Goal: Entertainment & Leisure: Consume media (video, audio)

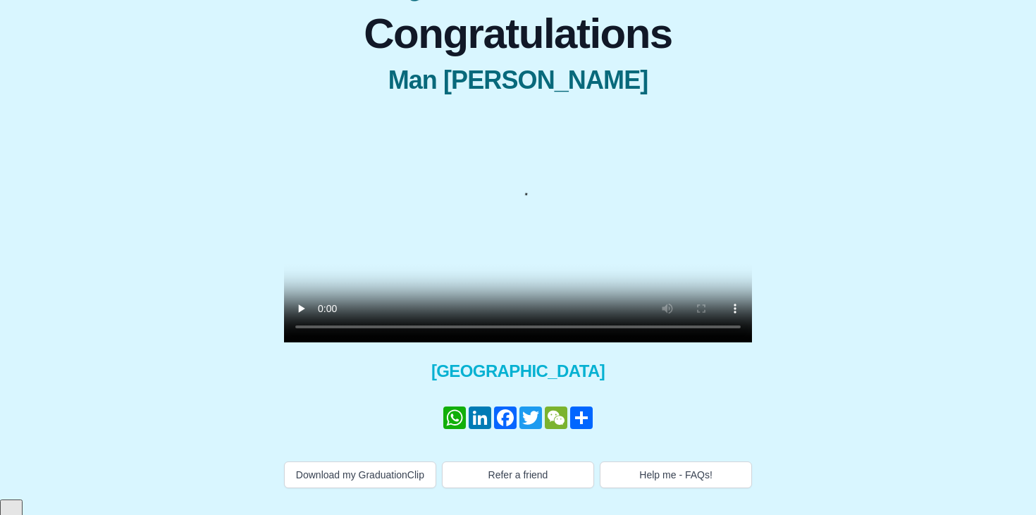
scroll to position [142, 0]
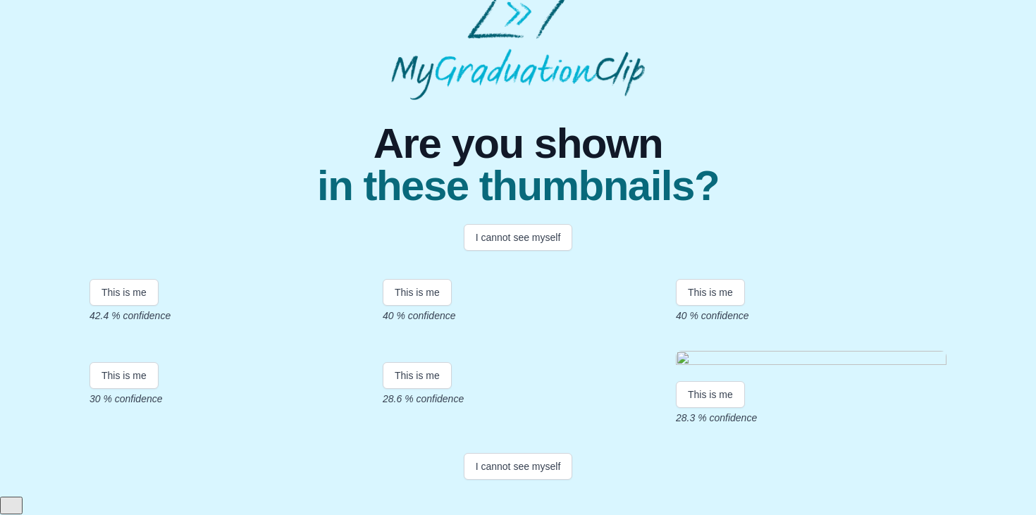
scroll to position [288, 0]
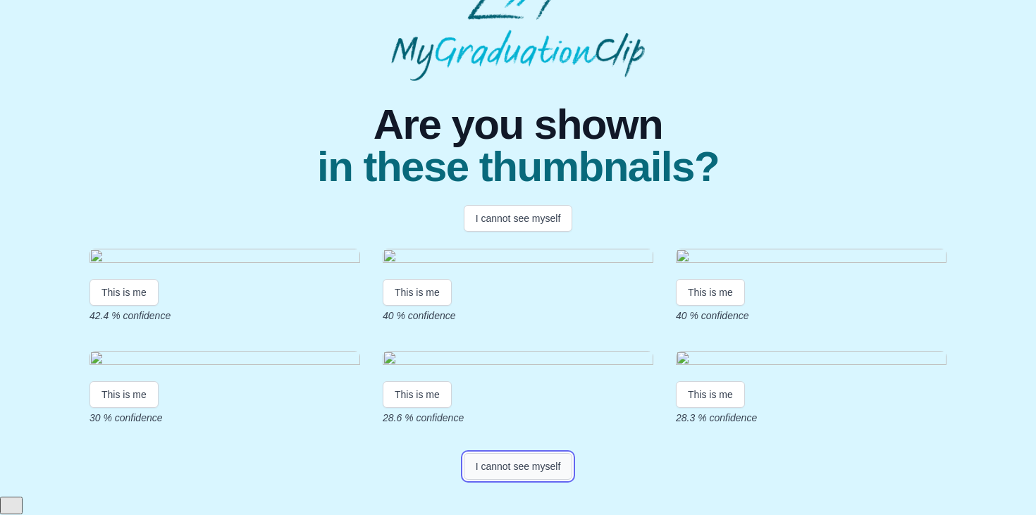
click at [534, 480] on button "I cannot see myself" at bounding box center [518, 466] width 109 height 27
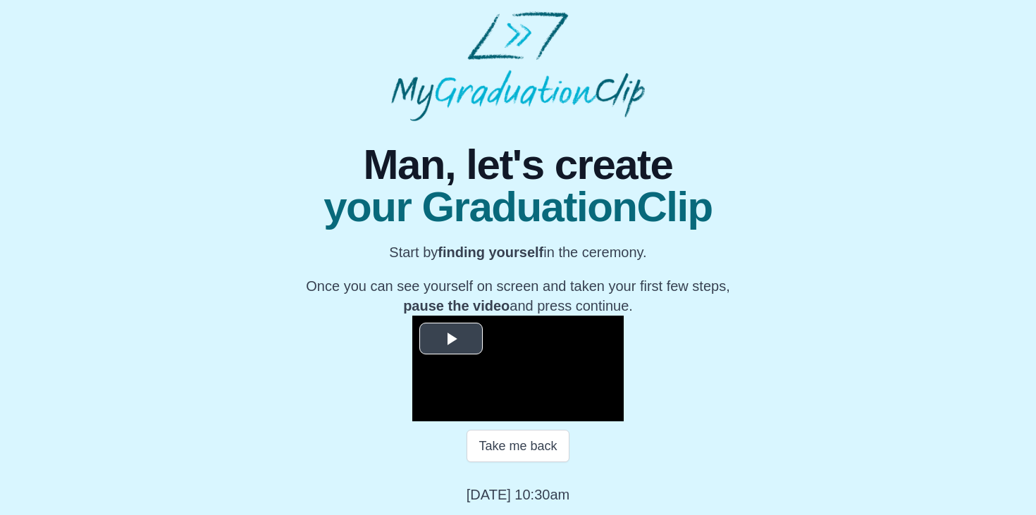
click at [451, 339] on span "Video Player" at bounding box center [451, 339] width 0 height 0
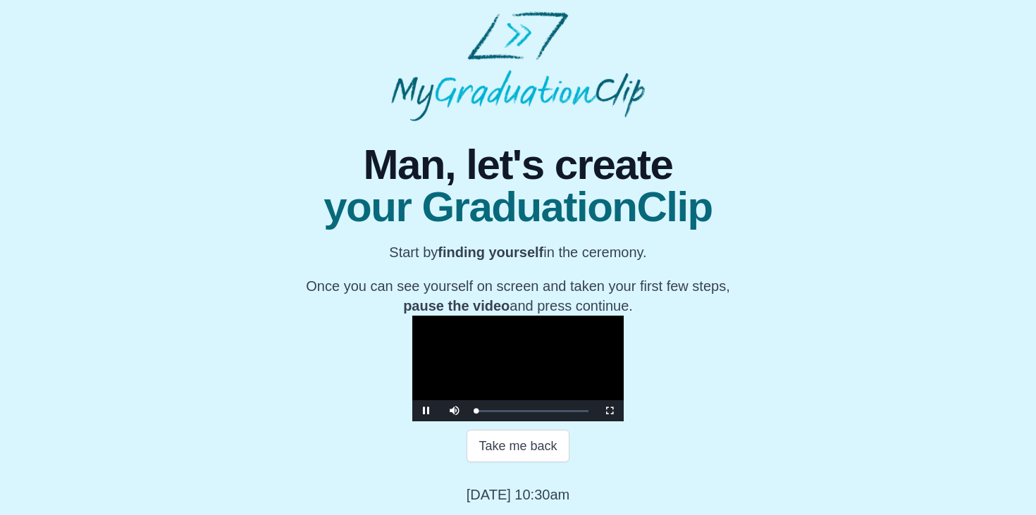
scroll to position [158, 0]
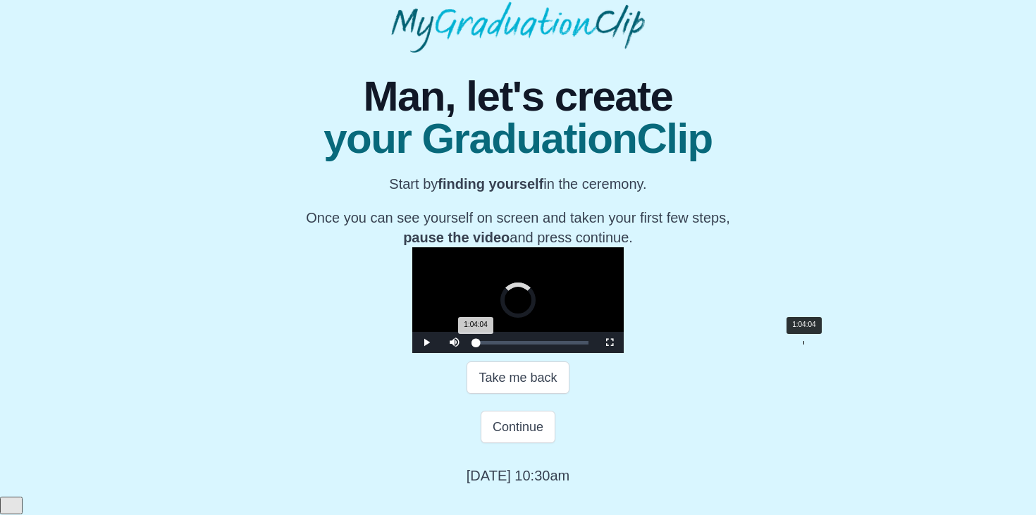
click at [596, 353] on div "Loaded : 0% 1:04:04 1:04:04 Progress : 0%" at bounding box center [532, 342] width 127 height 21
click at [589, 345] on div "Loaded : 0% 1:08:04 1:08:04 Progress : 0%" at bounding box center [532, 343] width 113 height 4
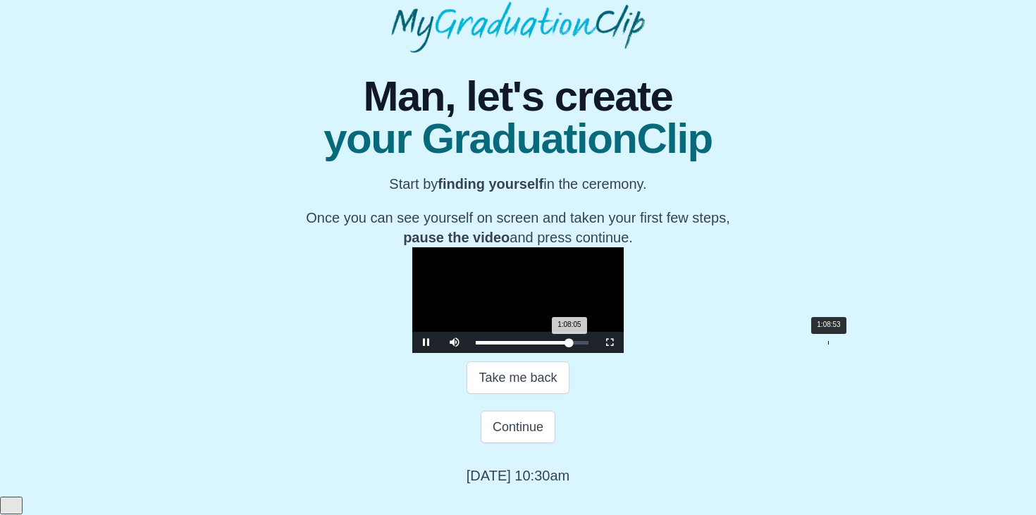
click at [589, 345] on div "Loaded : 0% 1:08:53 1:08:05 Progress : 0%" at bounding box center [532, 343] width 113 height 4
click at [571, 345] on div "1:09:18 Progress : 0%" at bounding box center [523, 343] width 95 height 4
click at [570, 345] on div "1:08:12 Progress : 0%" at bounding box center [523, 343] width 94 height 4
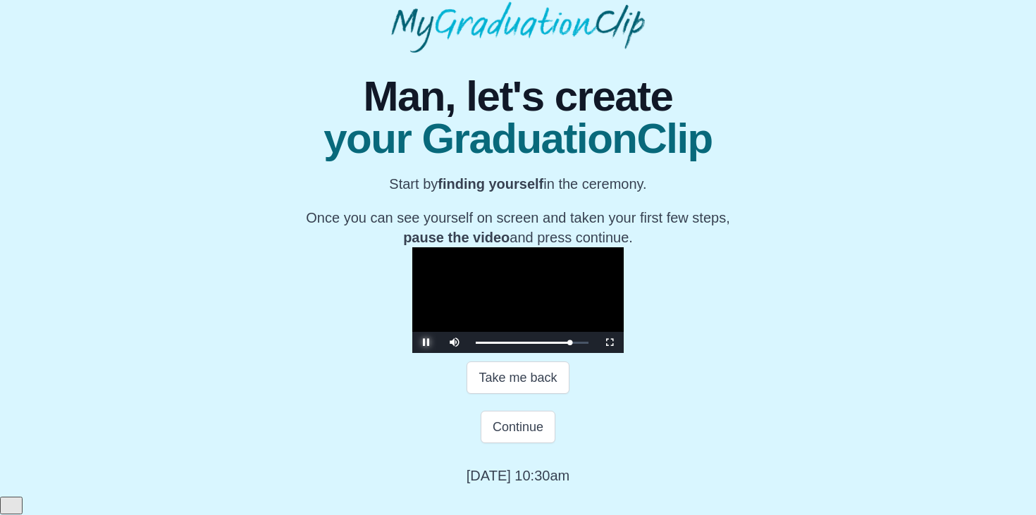
click at [427, 343] on span "Video Player" at bounding box center [427, 343] width 0 height 0
click at [317, 394] on div "Take me back" at bounding box center [518, 378] width 518 height 32
click at [412, 337] on video "Video Player" at bounding box center [517, 300] width 211 height 106
click at [427, 343] on span "Video Player" at bounding box center [427, 343] width 0 height 0
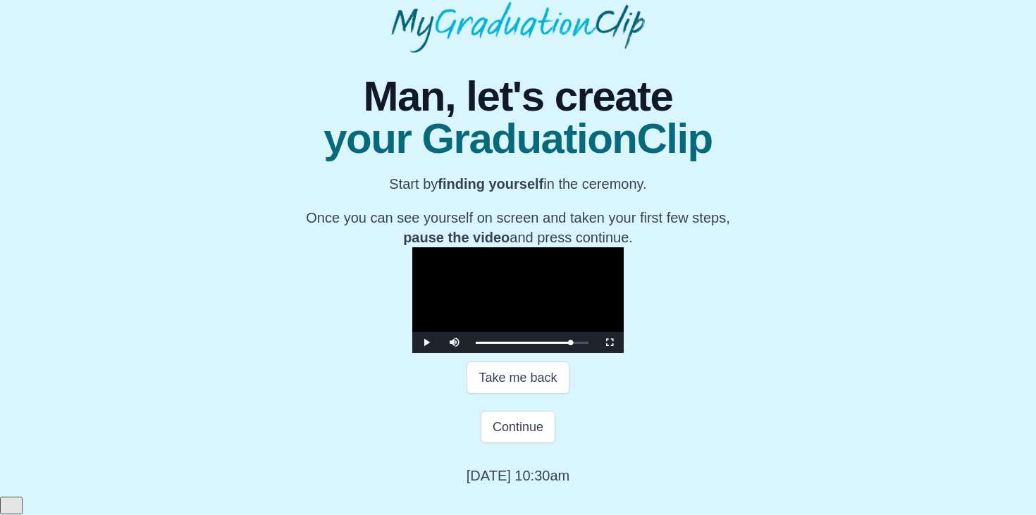
click at [609, 247] on video "Video Player" at bounding box center [517, 300] width 211 height 106
click at [608, 247] on video "Video Player" at bounding box center [517, 300] width 211 height 106
click at [814, 345] on div "1:06:00" at bounding box center [814, 343] width 1 height 4
click at [427, 343] on span "Video Player" at bounding box center [427, 343] width 0 height 0
drag, startPoint x: 661, startPoint y: 384, endPoint x: 672, endPoint y: 384, distance: 11.3
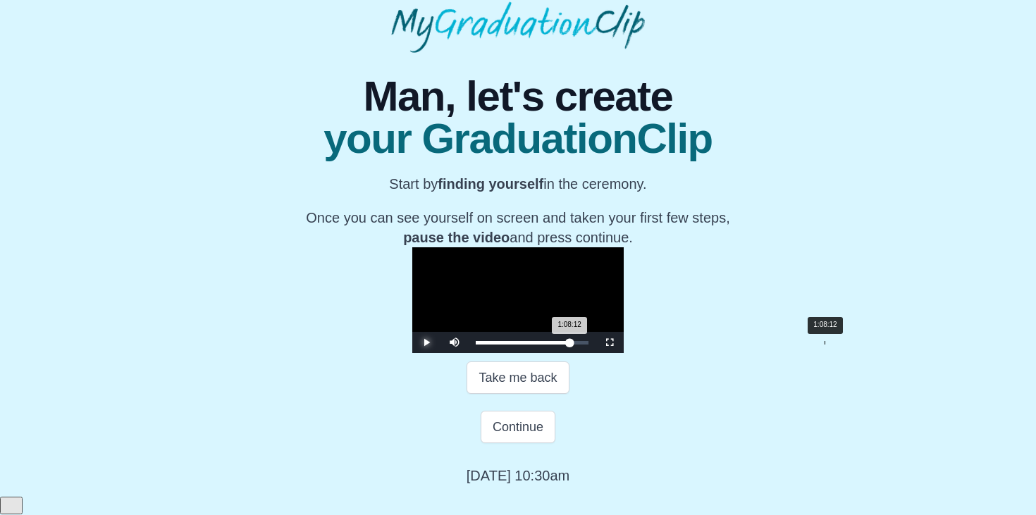
click at [570, 345] on div "1:08:12 Progress : 0%" at bounding box center [523, 343] width 94 height 4
click at [570, 345] on div "1:08:28 Progress : 0%" at bounding box center [523, 343] width 94 height 4
click at [412, 332] on button "Pause" at bounding box center [426, 342] width 28 height 21
click at [570, 345] on div "1:08:28 Progress : 0%" at bounding box center [523, 343] width 94 height 4
click at [427, 343] on span "Video Player" at bounding box center [427, 343] width 0 height 0
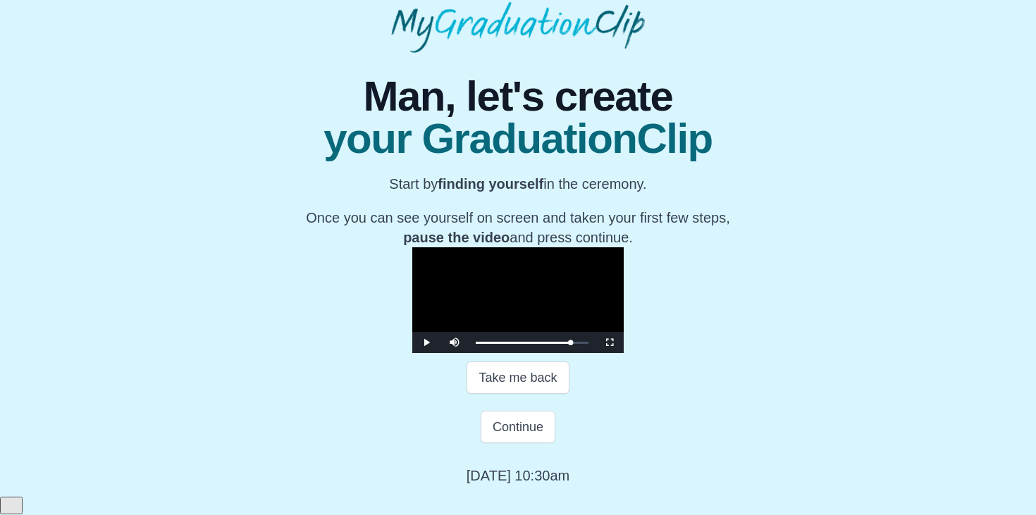
click at [412, 247] on video "Video Player" at bounding box center [517, 300] width 211 height 106
